Goal: Task Accomplishment & Management: Manage account settings

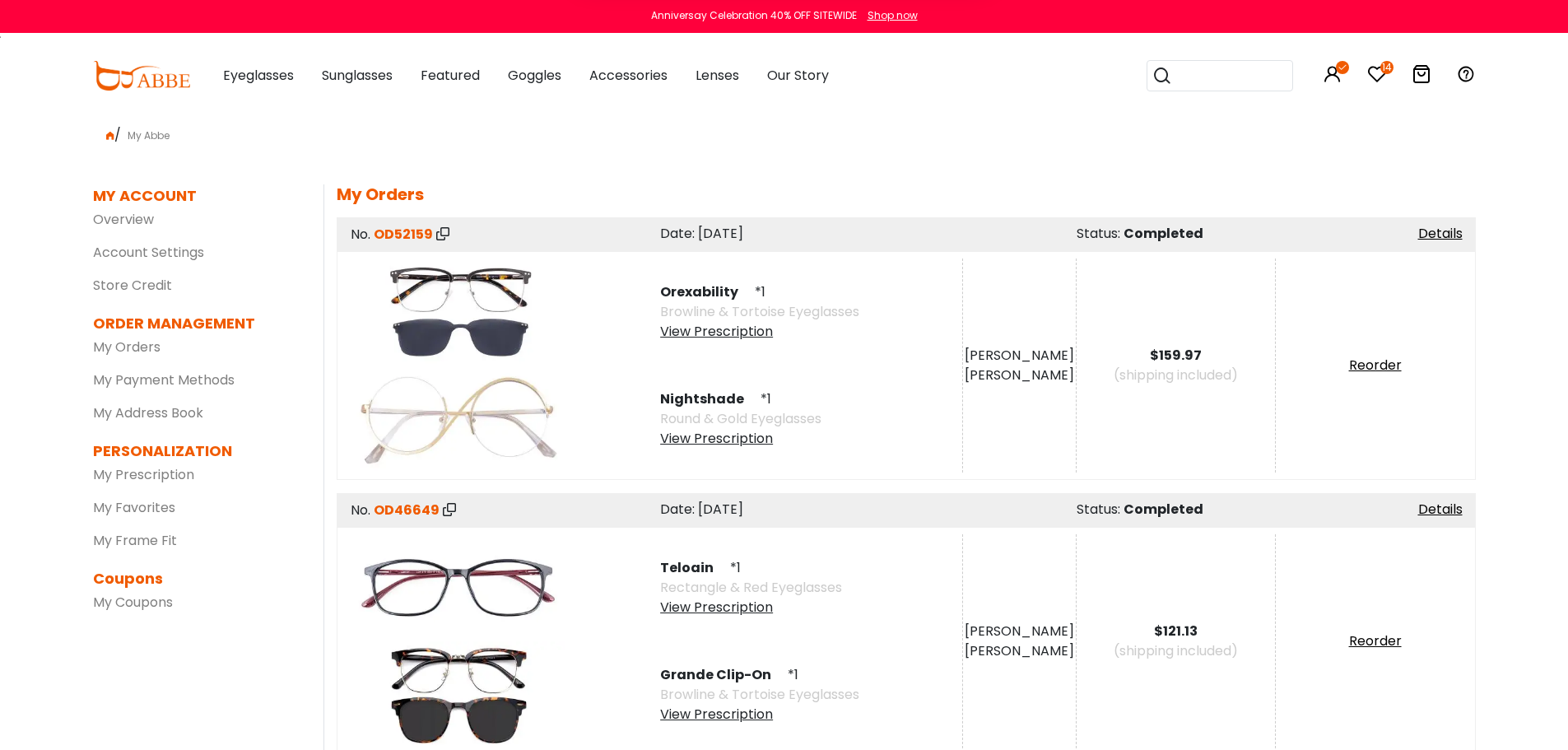
click at [836, 104] on button "Later" at bounding box center [818, 106] width 75 height 41
click at [1389, 63] on icon "14" at bounding box center [1386, 67] width 13 height 13
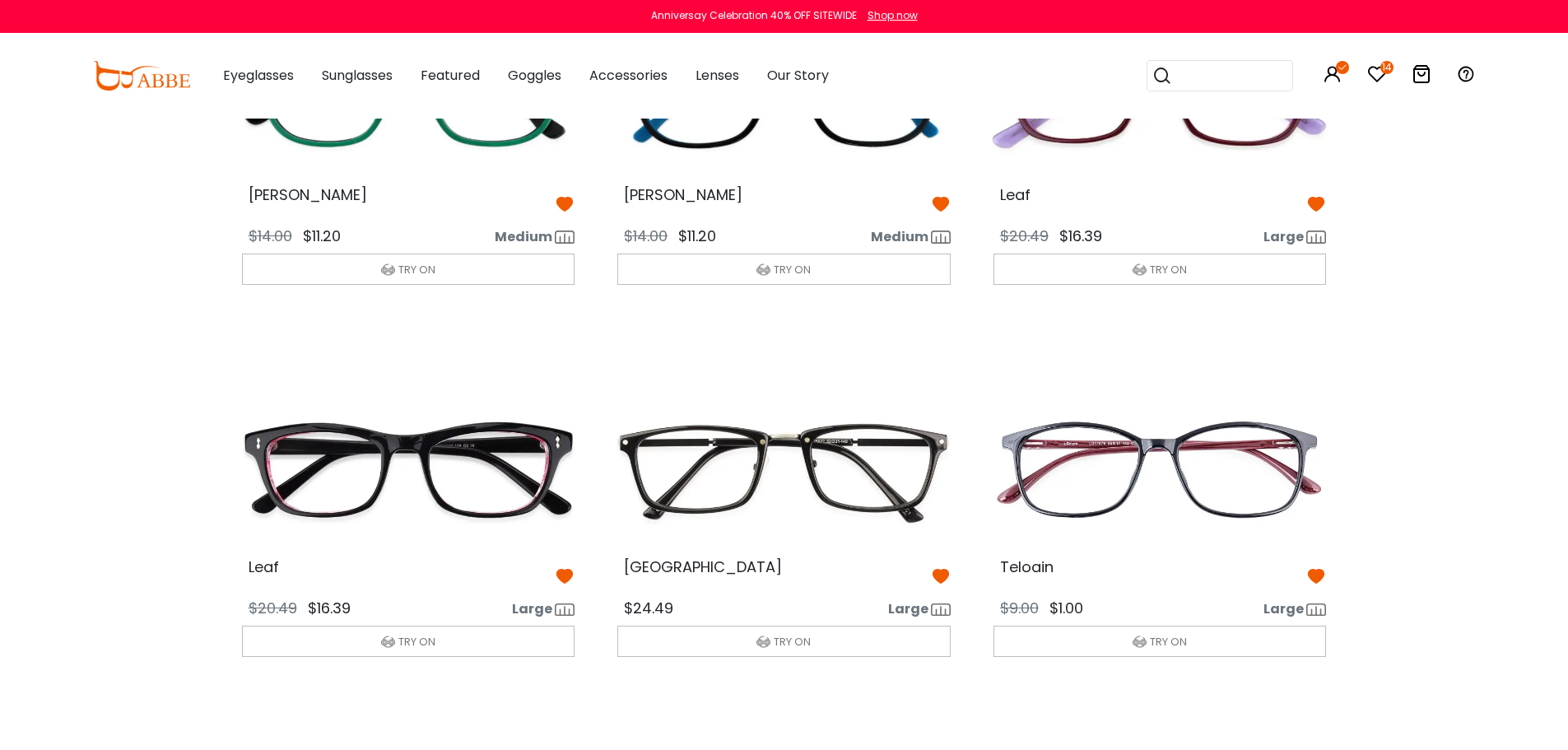
scroll to position [592, 0]
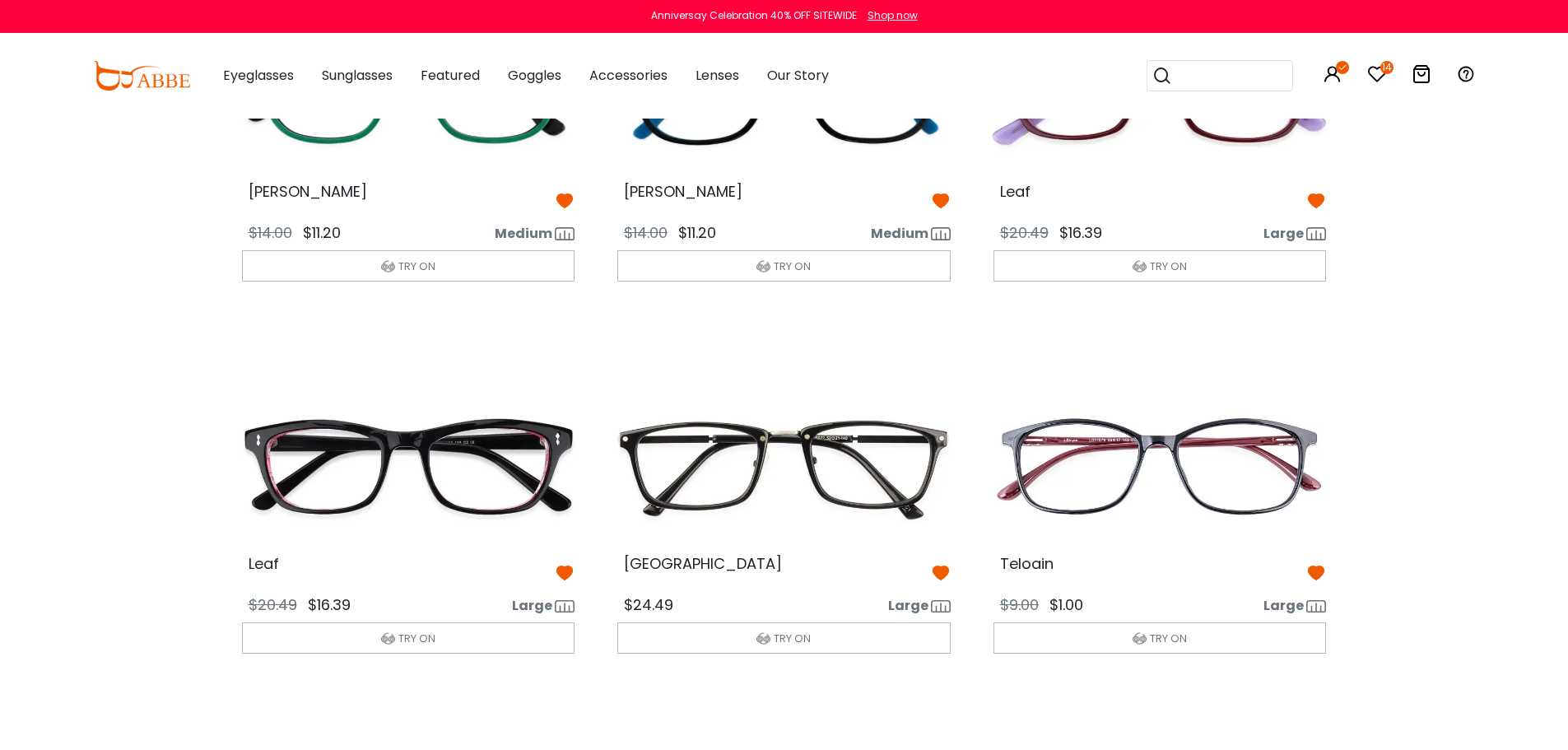
click at [1317, 567] on icon at bounding box center [1315, 573] width 20 height 20
click at [935, 573] on icon at bounding box center [941, 573] width 20 height 20
click at [561, 572] on icon at bounding box center [565, 573] width 20 height 20
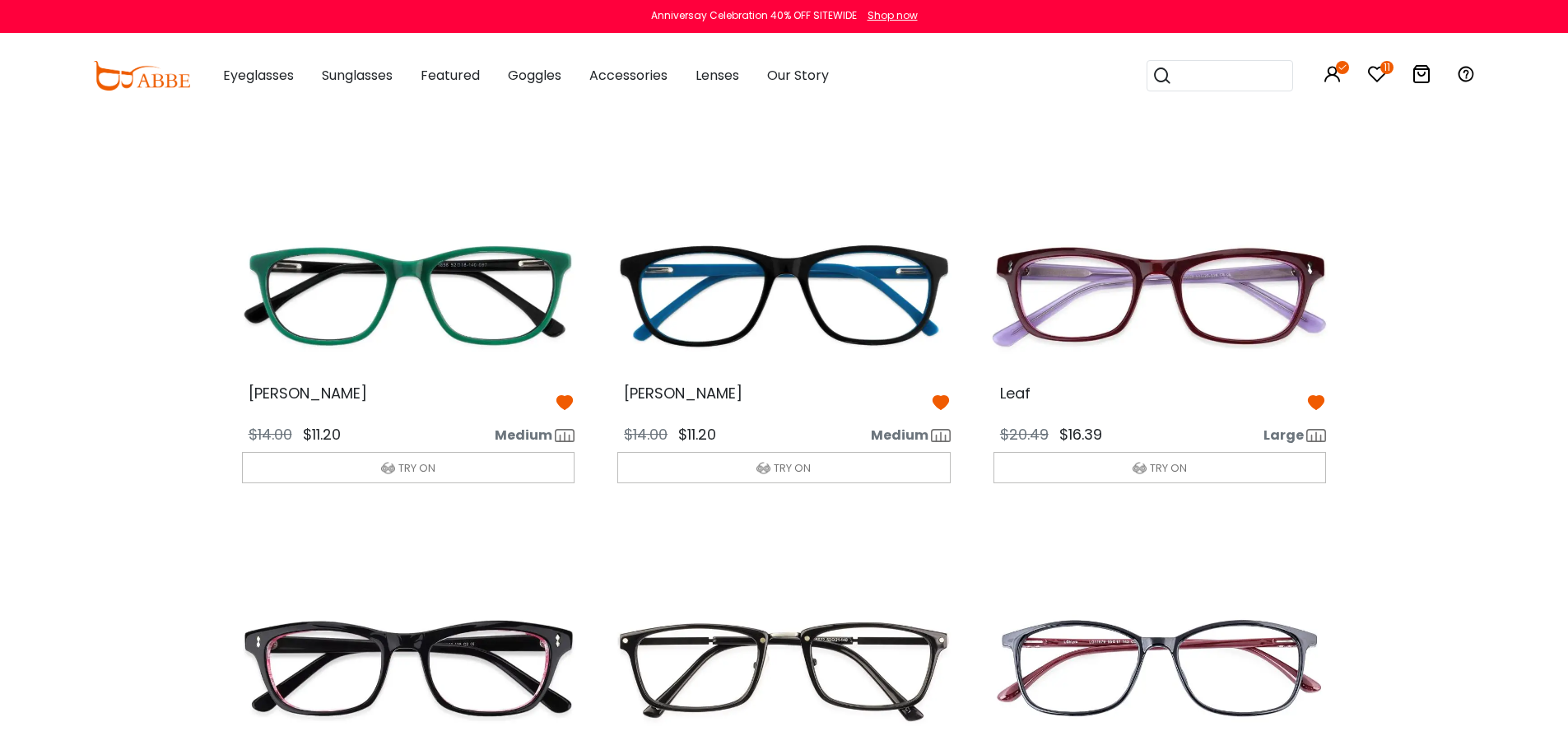
scroll to position [387, 0]
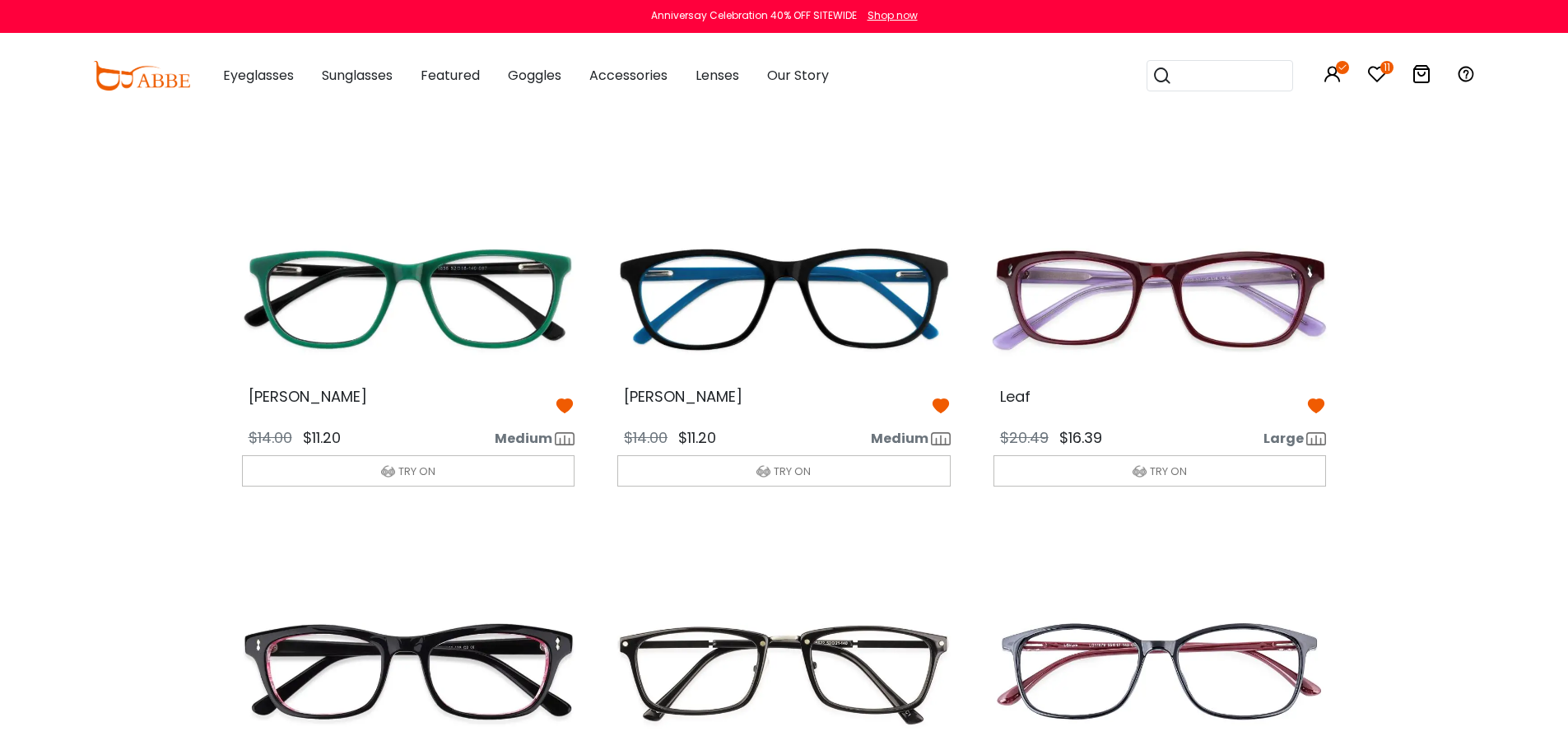
click at [1314, 404] on icon at bounding box center [1315, 406] width 20 height 20
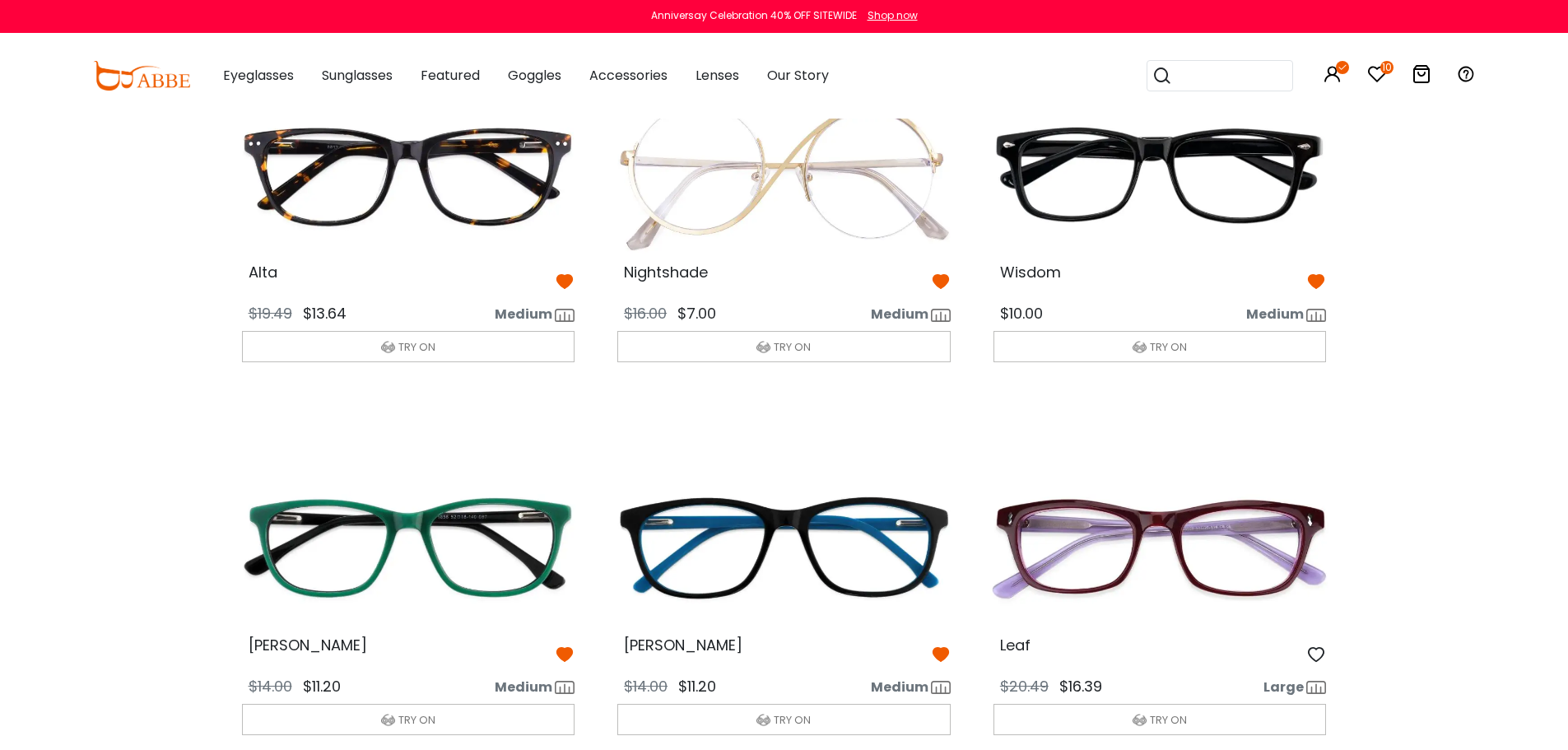
scroll to position [38, 0]
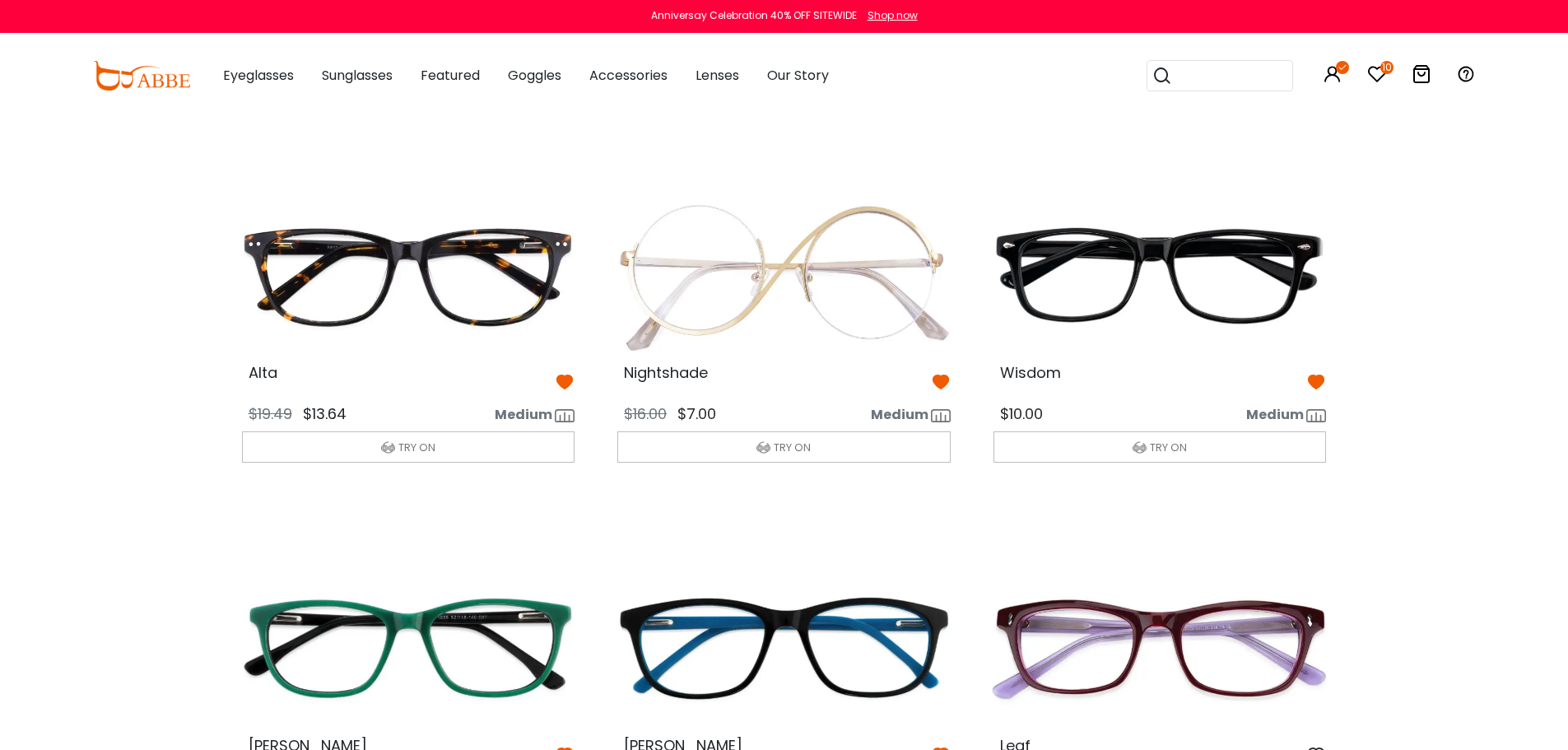
click at [939, 381] on icon at bounding box center [941, 382] width 20 height 20
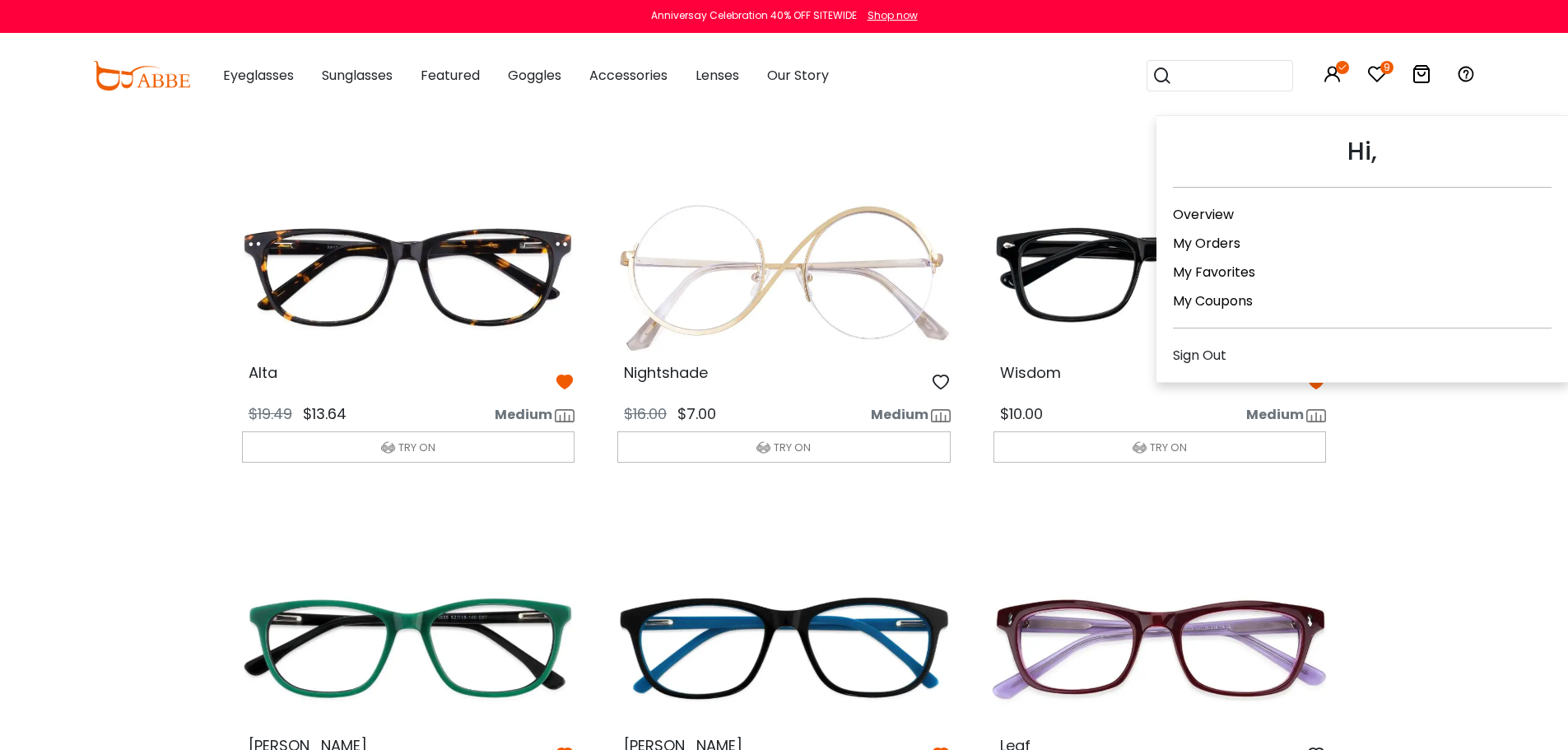
click at [1336, 70] on icon at bounding box center [1341, 67] width 13 height 13
